Goal: Complete application form

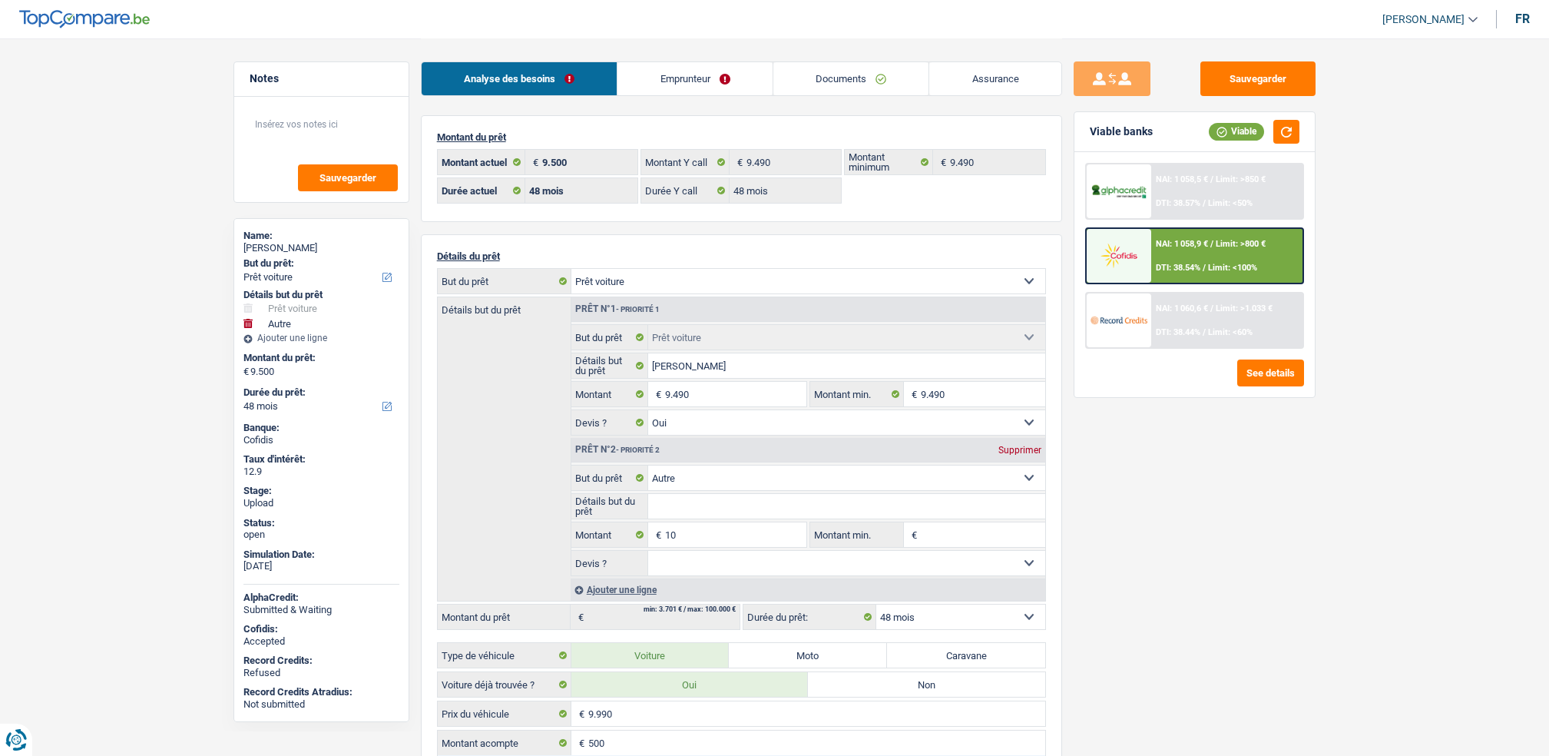
select select "car"
select select "other"
select select "48"
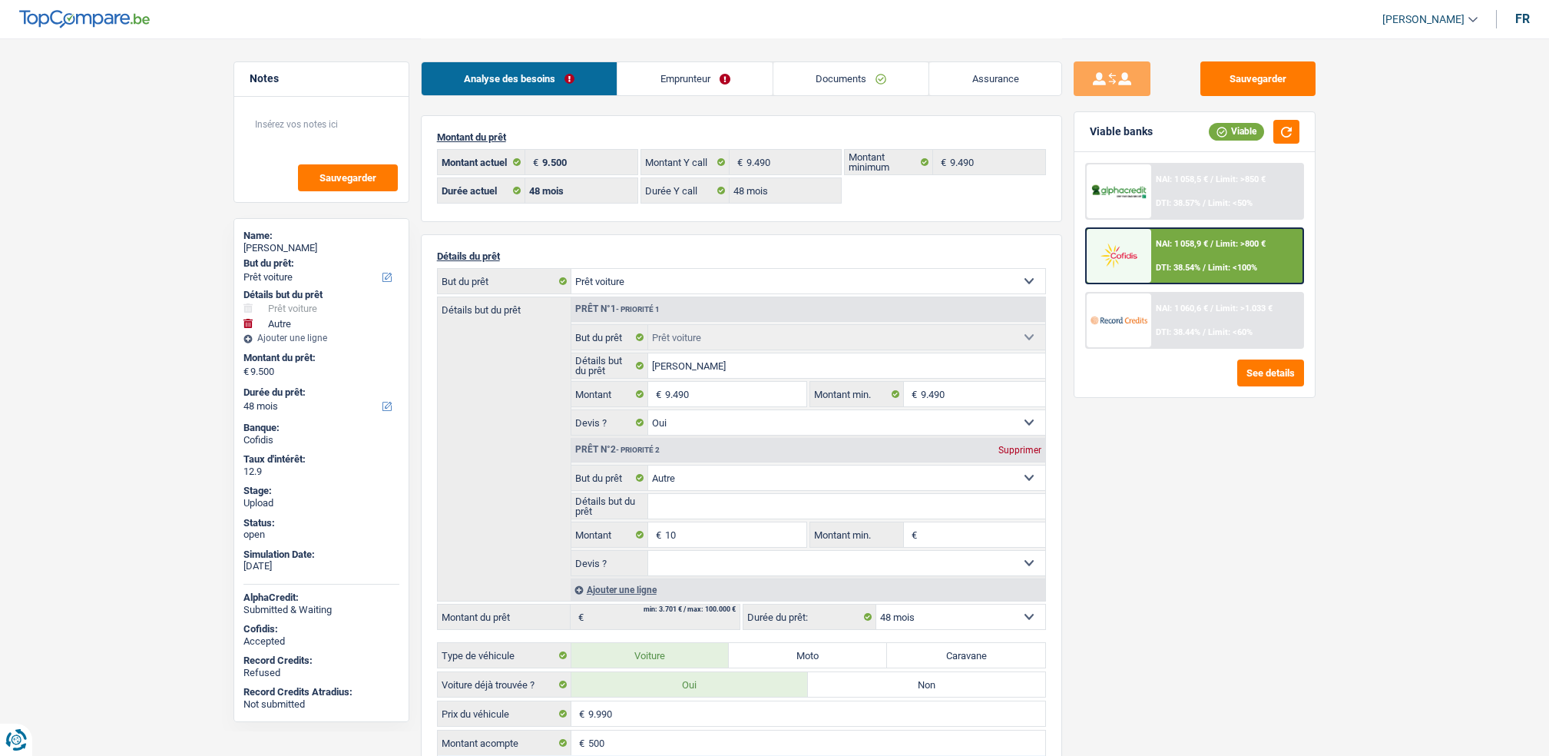
select select "48"
select select "car"
select select "yes"
select select "other"
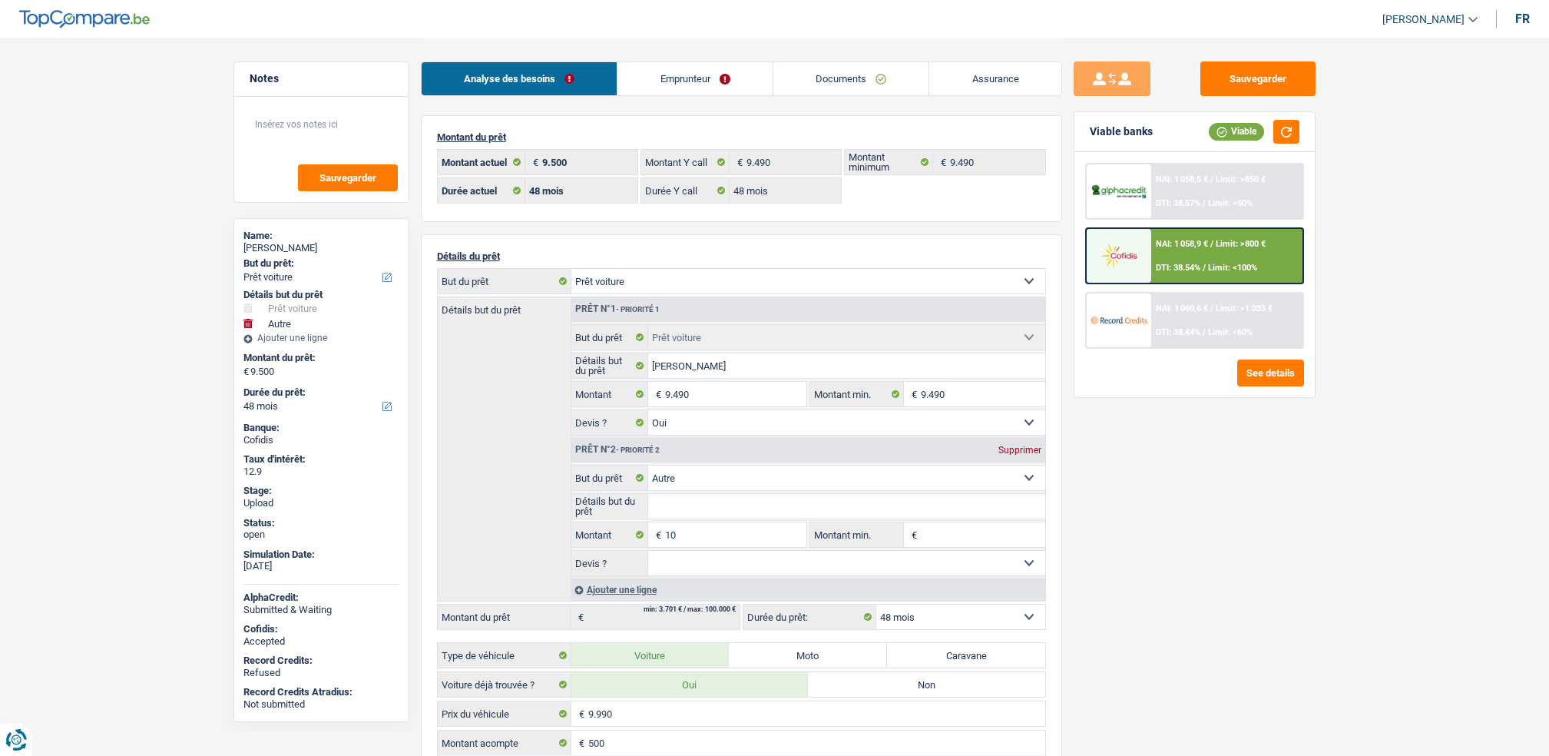
select select "48"
click at [1159, 244] on span "NAI: 1 058,9 €" at bounding box center [1182, 244] width 52 height 10
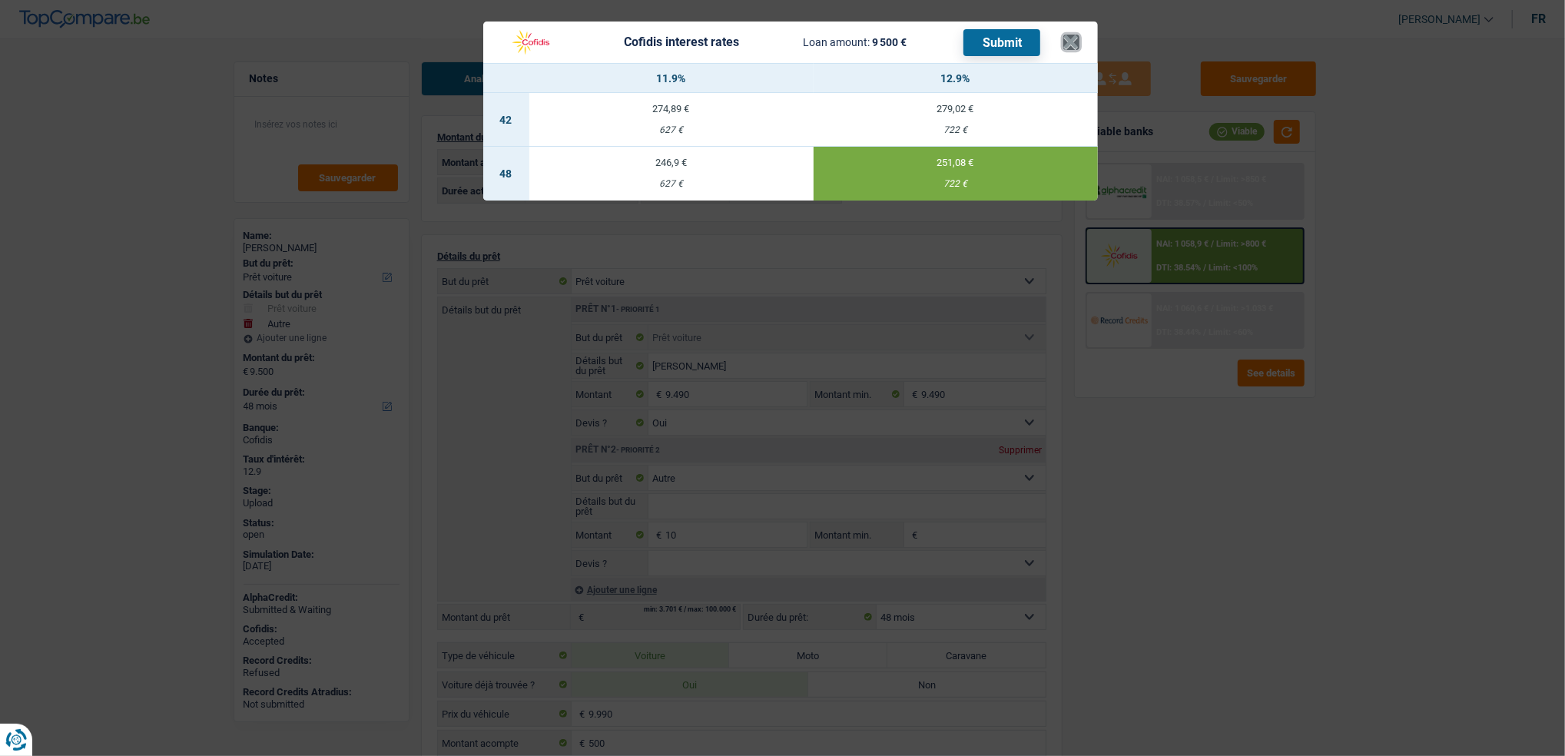
click at [1072, 35] on button "×" at bounding box center [1071, 42] width 16 height 15
